Goal: Task Accomplishment & Management: Manage account settings

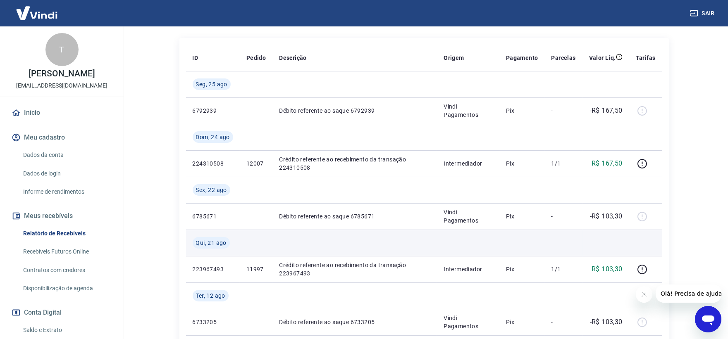
scroll to position [138, 0]
